Goal: Check status: Check status

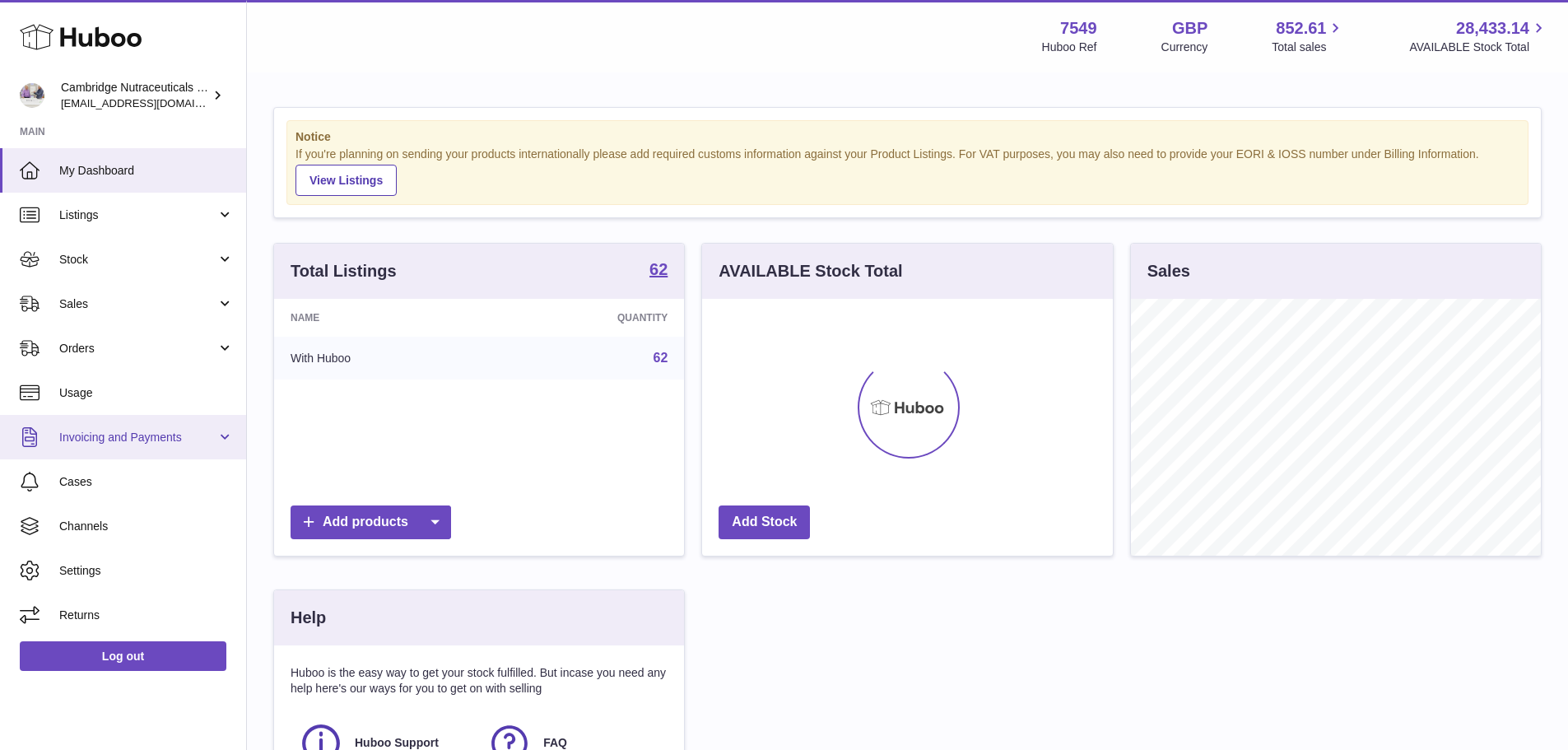
scroll to position [257, 411]
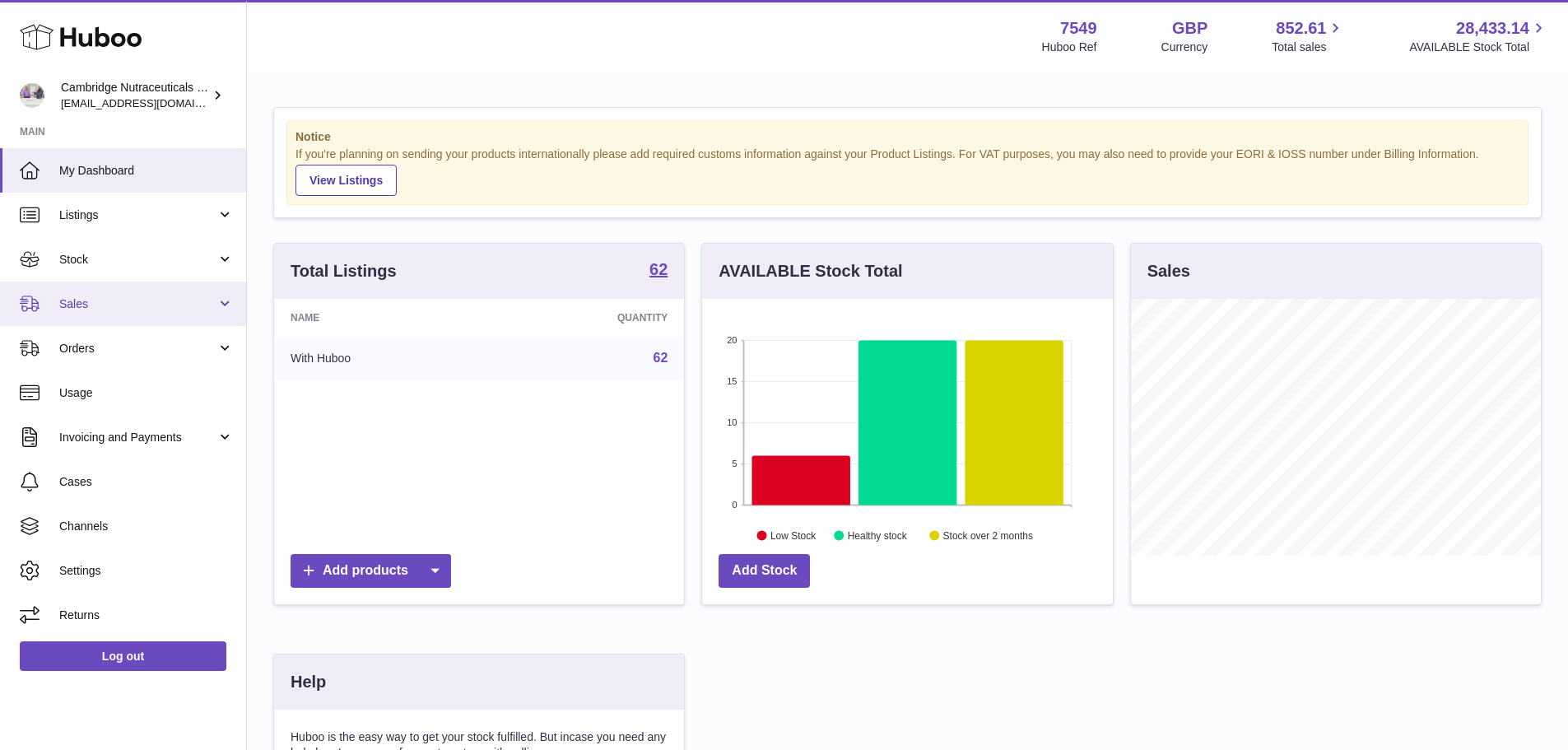
click at [74, 306] on span "Sales" at bounding box center [138, 304] width 157 height 16
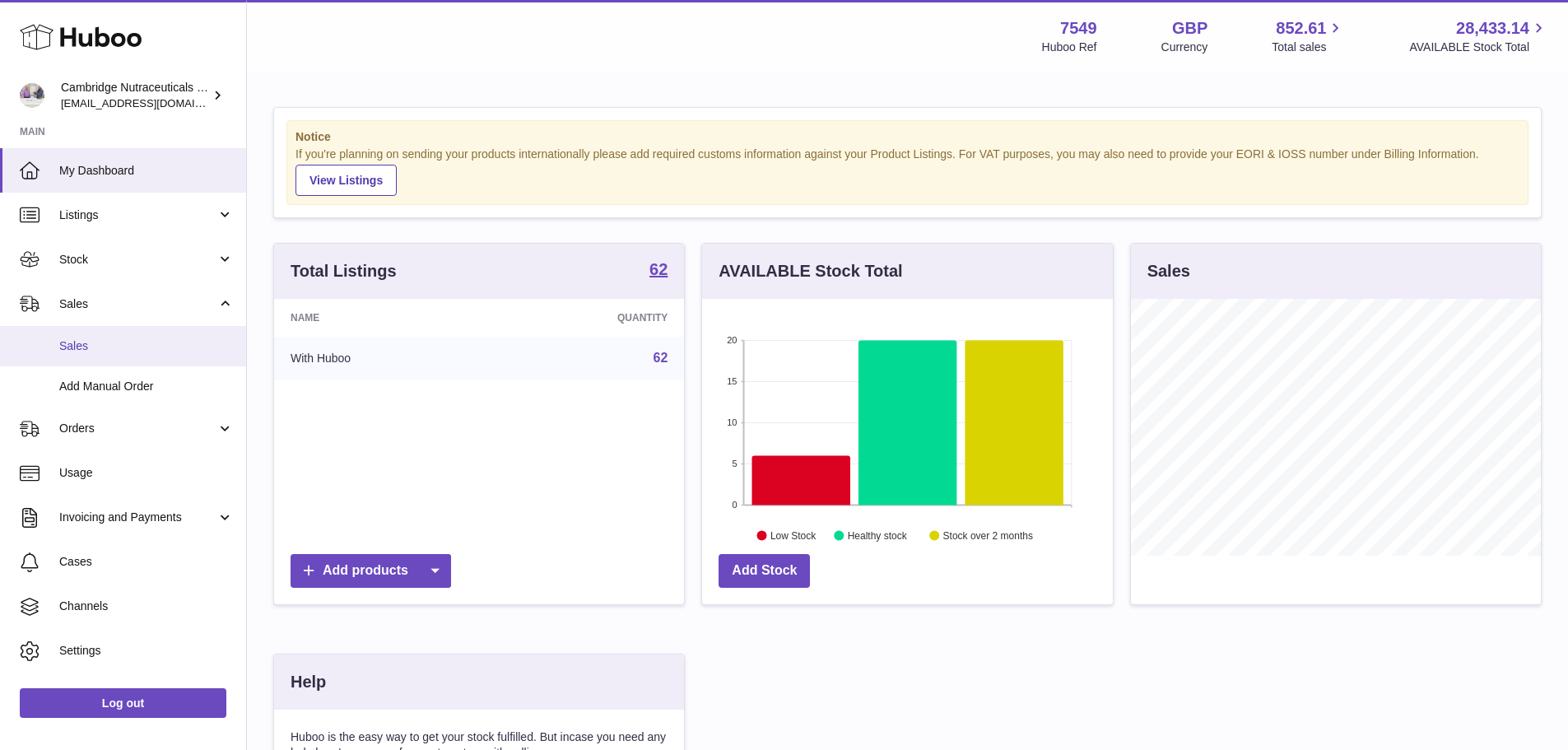
click at [68, 342] on span "Sales" at bounding box center [147, 346] width 175 height 16
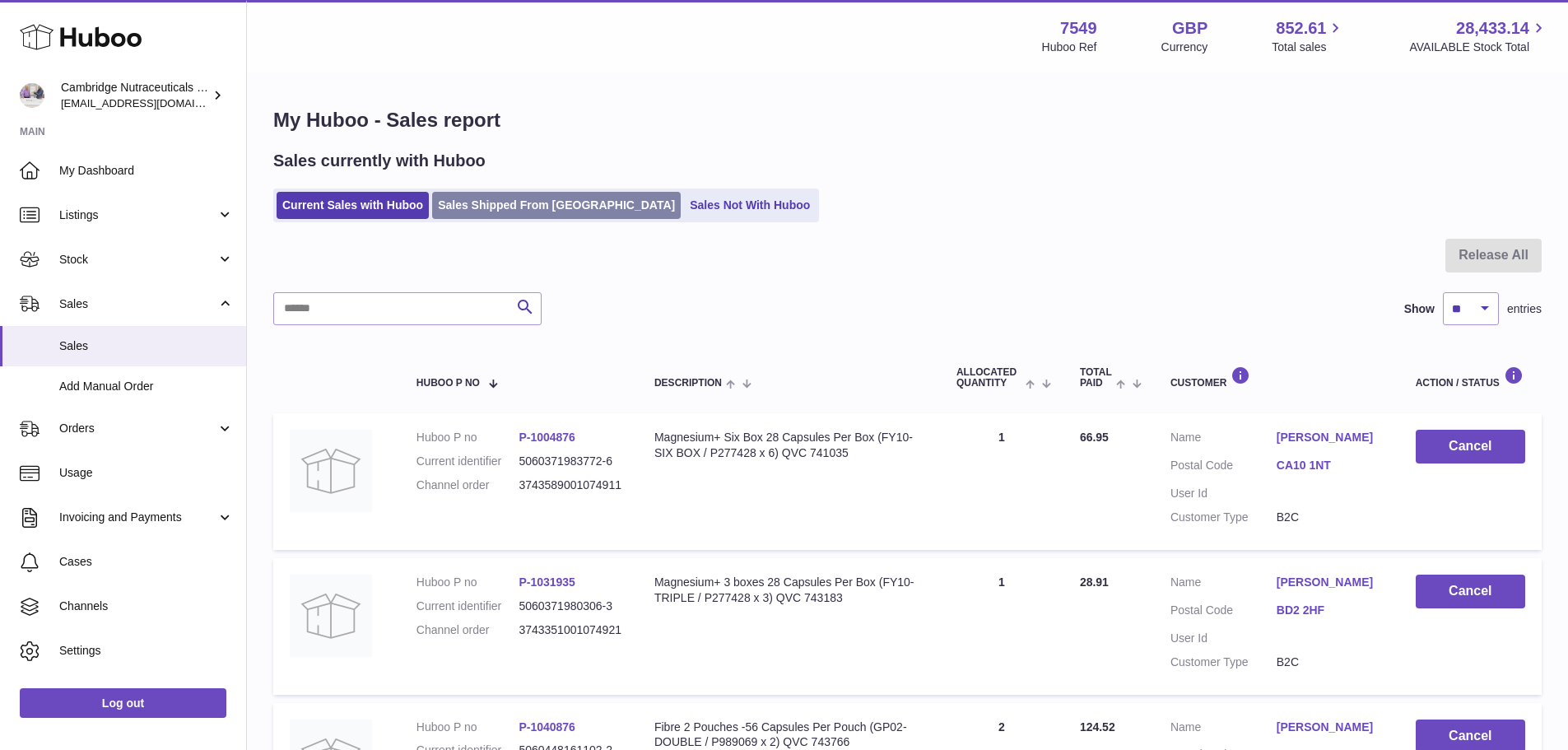
click at [523, 198] on link "Sales Shipped From Huboo" at bounding box center [556, 205] width 248 height 27
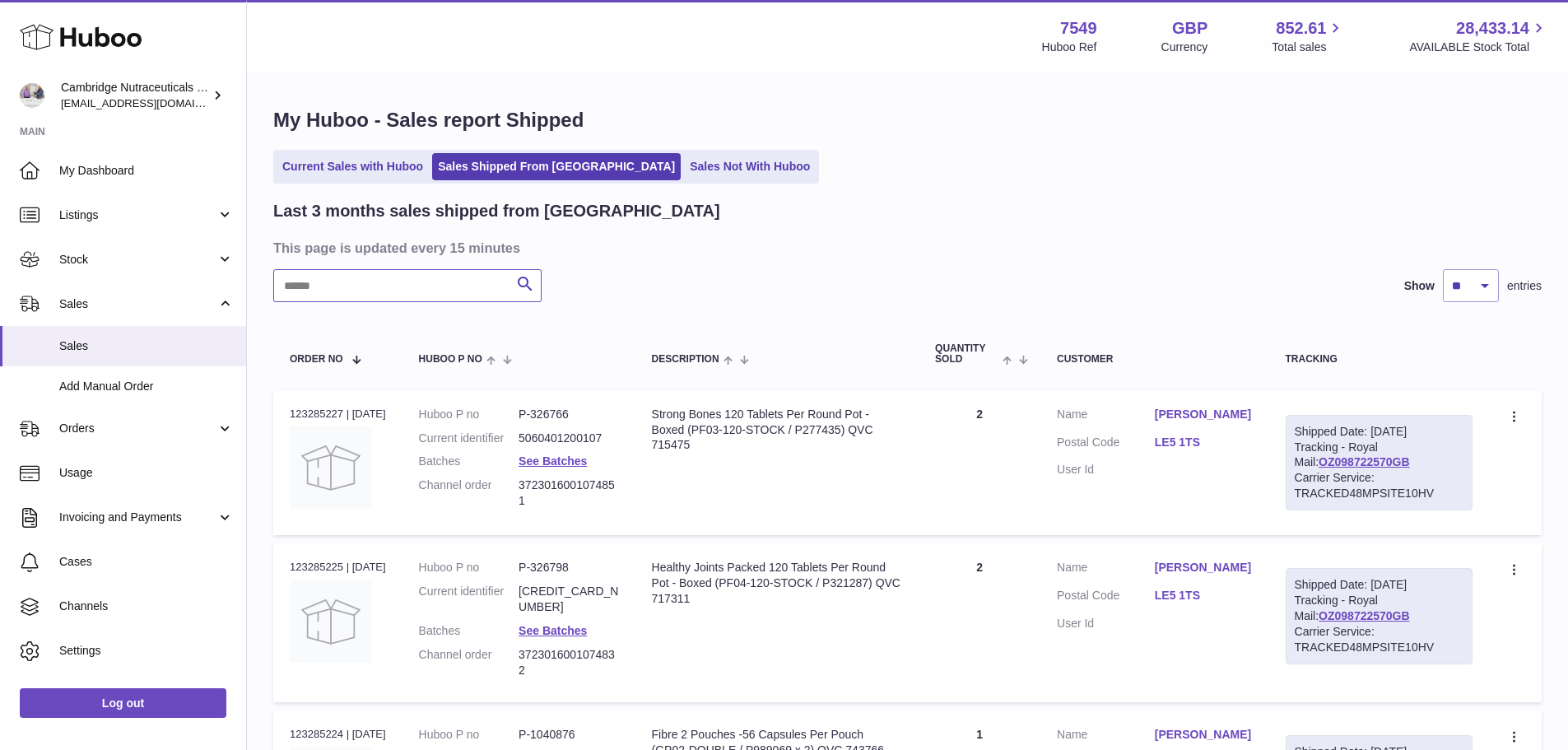
paste input "**********"
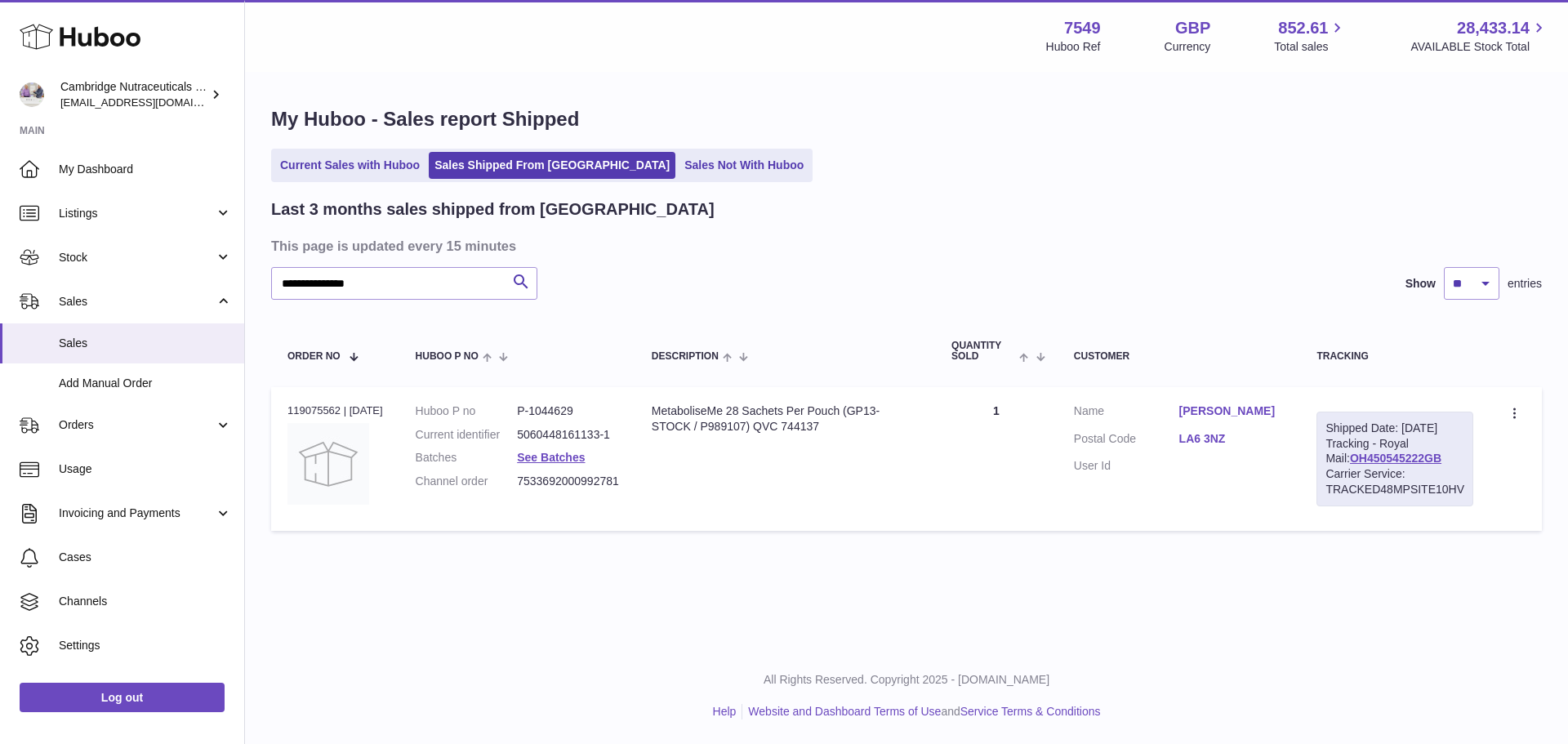
click at [551, 402] on td "Huboo P no P-1044629 Current identifier 5060448161133-1 Batches See Batches Cha…" at bounding box center [518, 460] width 236 height 144
copy dd "1044629"
click at [569, 459] on link "See Batches" at bounding box center [550, 458] width 67 height 13
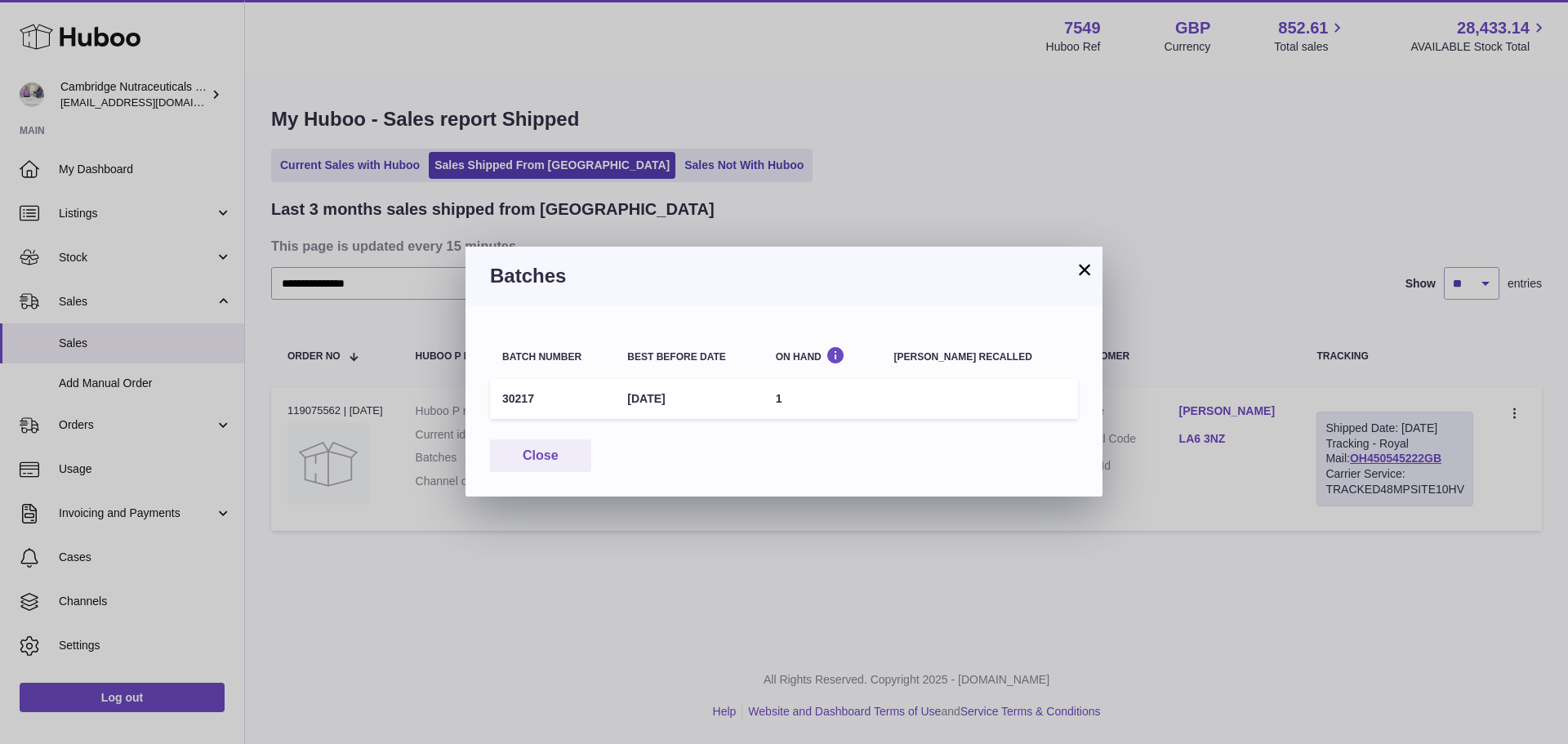
click at [518, 396] on td "30217" at bounding box center [552, 399] width 125 height 40
copy td "30217"
click at [1084, 270] on button "×" at bounding box center [1084, 269] width 19 height 19
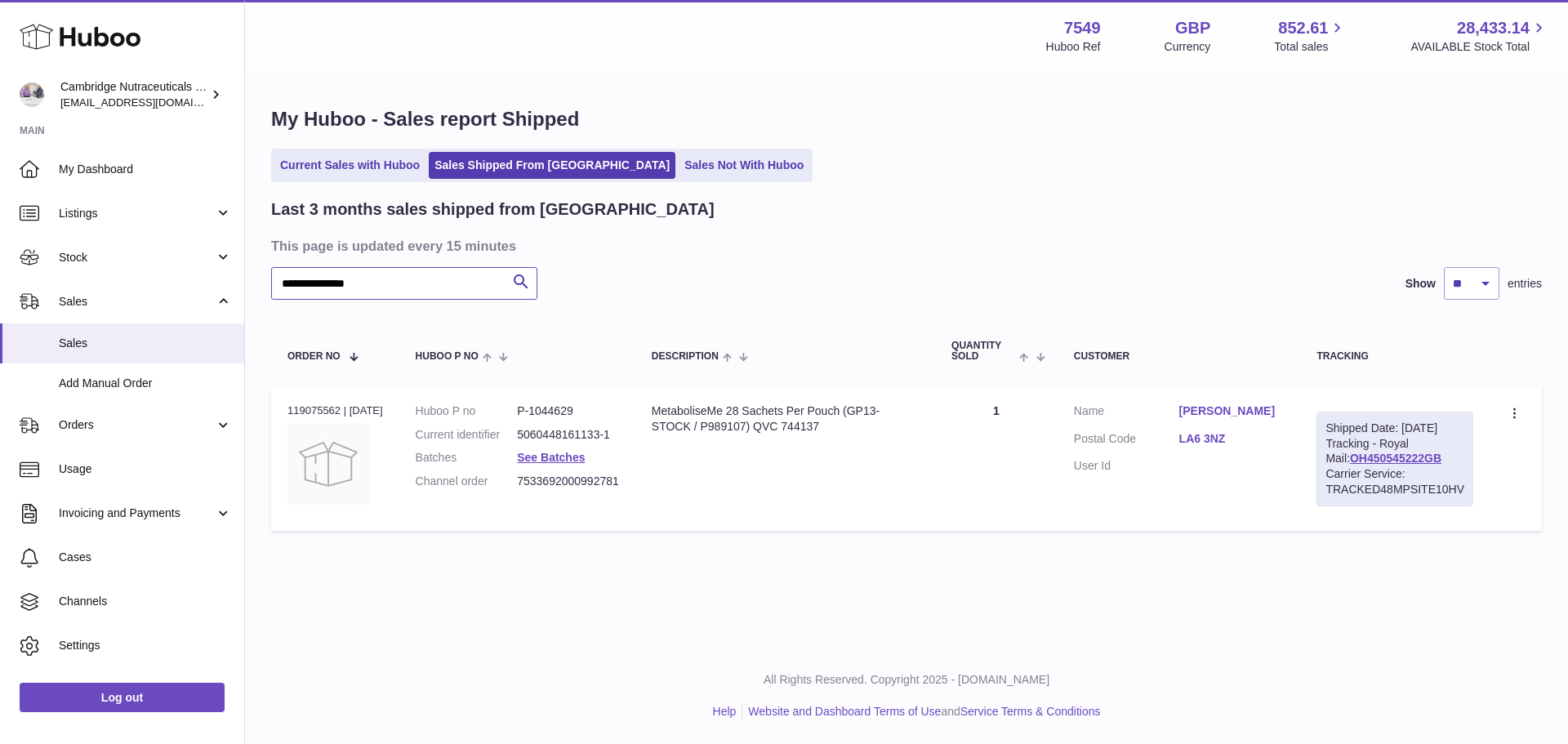
drag, startPoint x: 423, startPoint y: 294, endPoint x: 276, endPoint y: 284, distance: 147.3
click at [276, 284] on input "**********" at bounding box center [404, 282] width 267 height 32
paste input "text"
type input "**********"
click at [566, 454] on link "See Batches" at bounding box center [550, 458] width 67 height 13
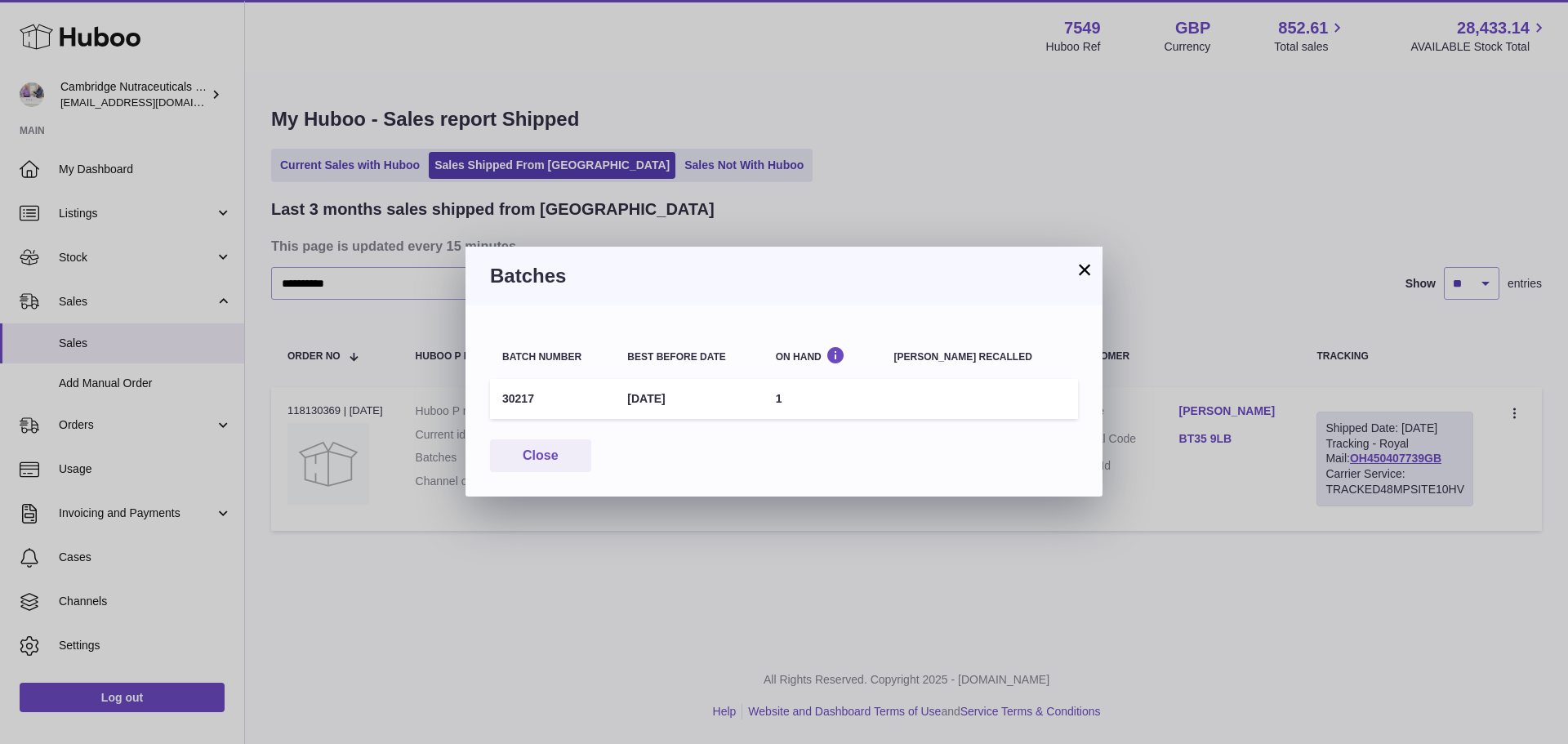
click at [500, 395] on td "30217" at bounding box center [552, 399] width 125 height 40
copy td "30217"
